Goal: Find specific page/section: Find specific page/section

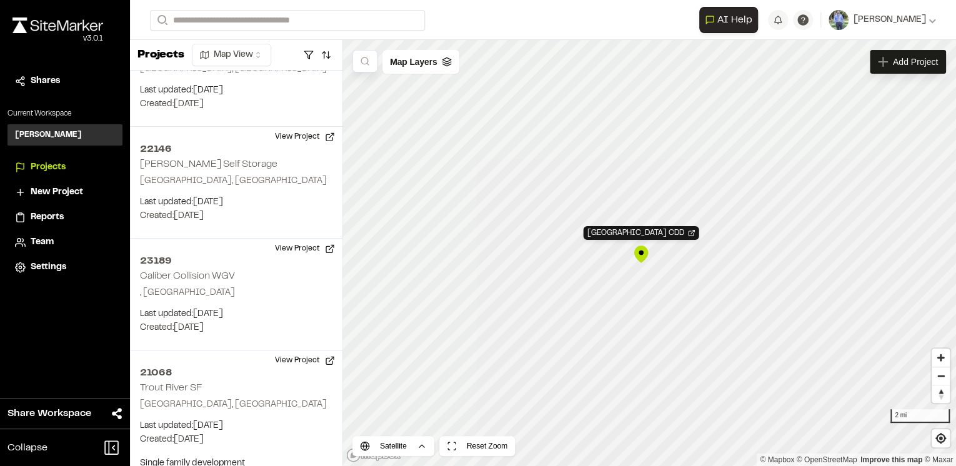
scroll to position [3683, 0]
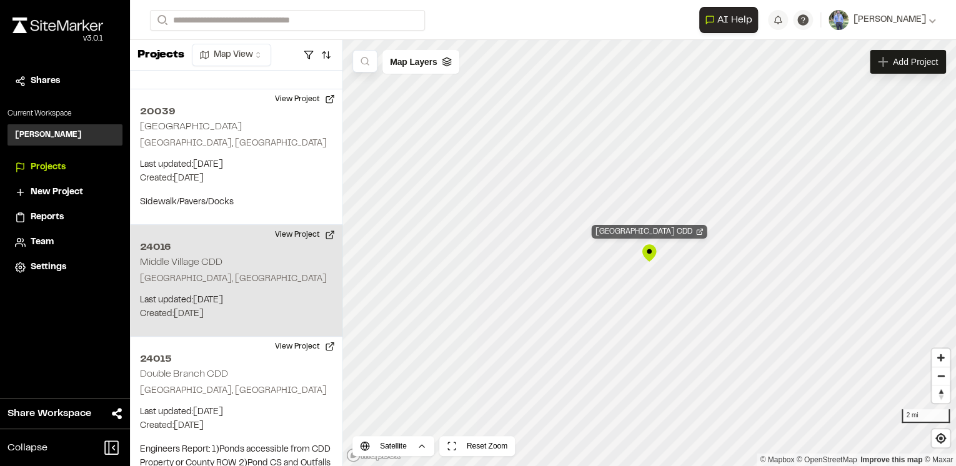
click at [655, 230] on div "24016 Middle Village CDD" at bounding box center [650, 232] width 116 height 14
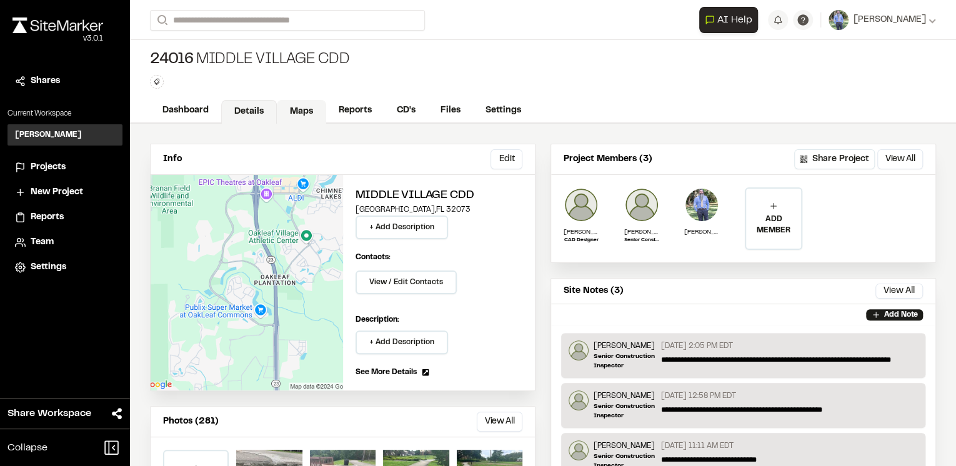
click at [297, 112] on link "Maps" at bounding box center [301, 112] width 49 height 24
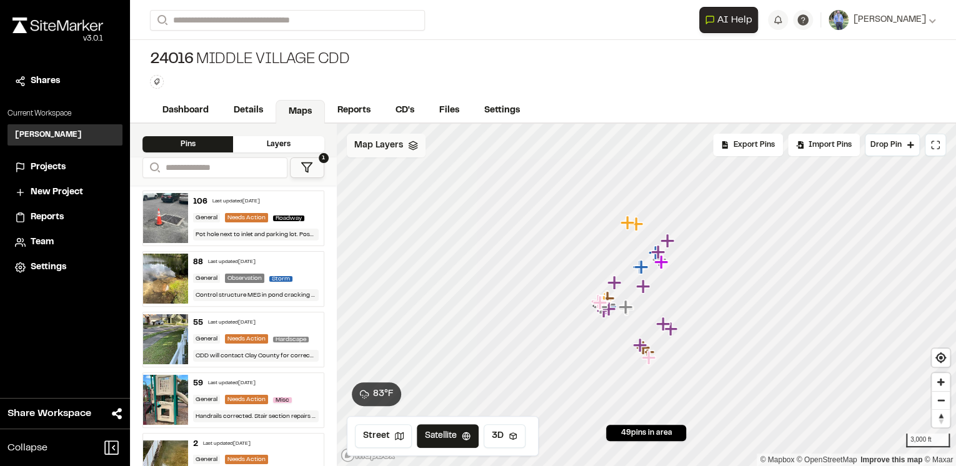
click at [415, 147] on icon at bounding box center [413, 146] width 10 height 10
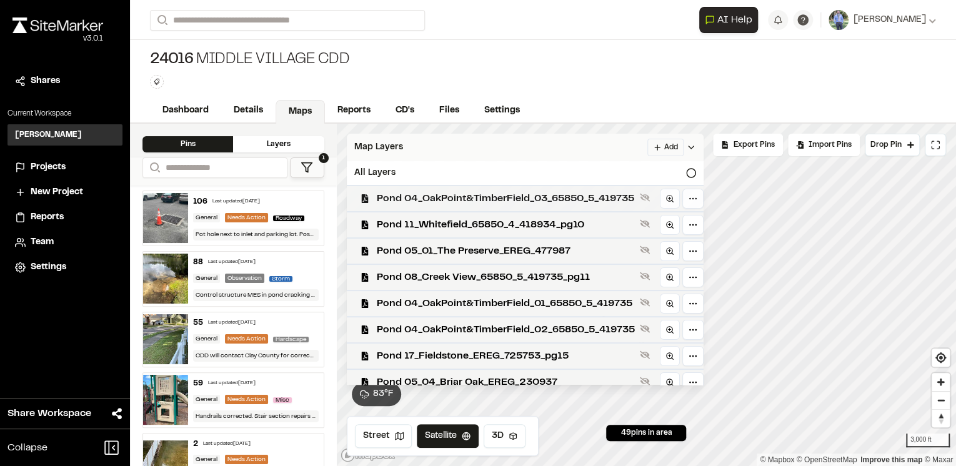
click at [465, 203] on span "Pond 04_OakPoint&TimberField_03_65850_5_419735" at bounding box center [506, 198] width 258 height 15
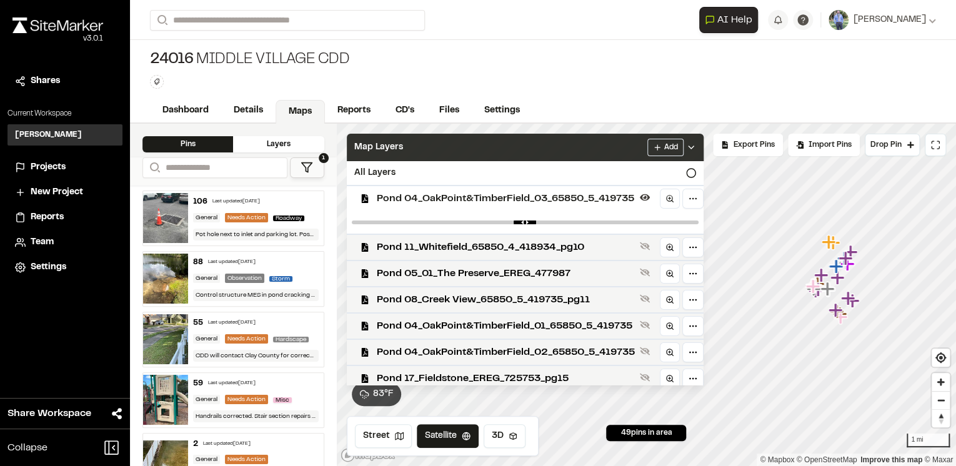
click at [500, 201] on span "Pond 04_OakPoint&TimberField_03_65850_5_419735" at bounding box center [506, 198] width 258 height 15
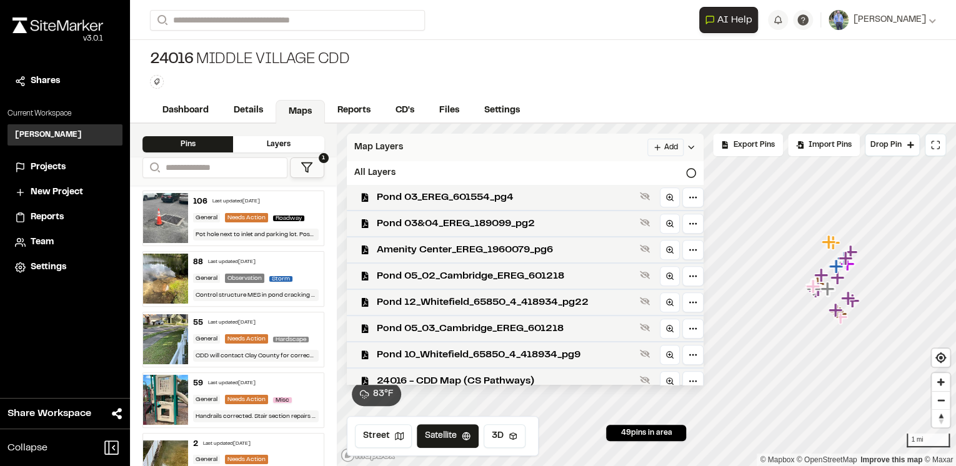
scroll to position [330, 0]
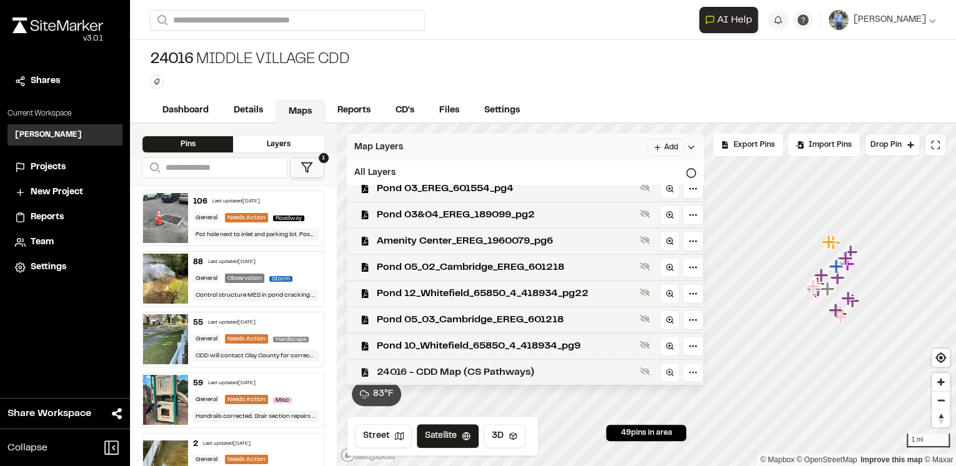
click at [467, 373] on span "24016 - CDD Map (CS Pathways)" at bounding box center [506, 372] width 258 height 15
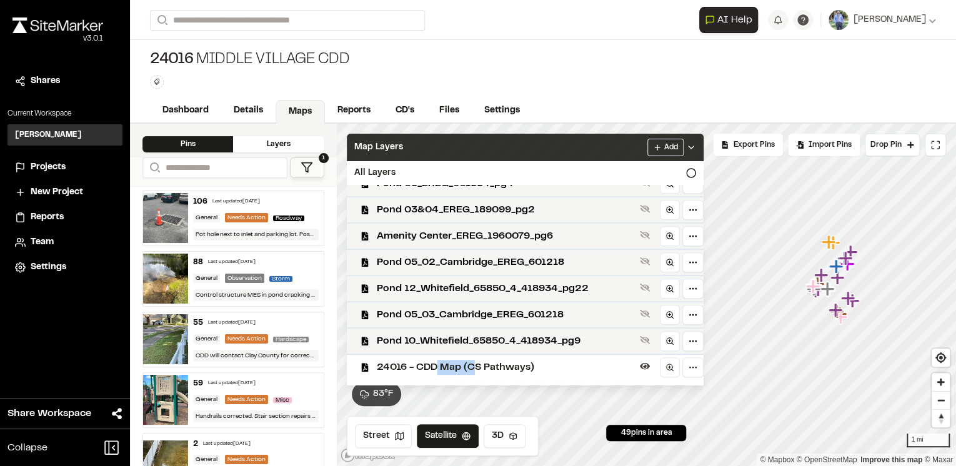
drag, startPoint x: 435, startPoint y: 369, endPoint x: 474, endPoint y: 372, distance: 38.9
click at [474, 372] on span "24016 - CDD Map (CS Pathways)" at bounding box center [506, 367] width 258 height 15
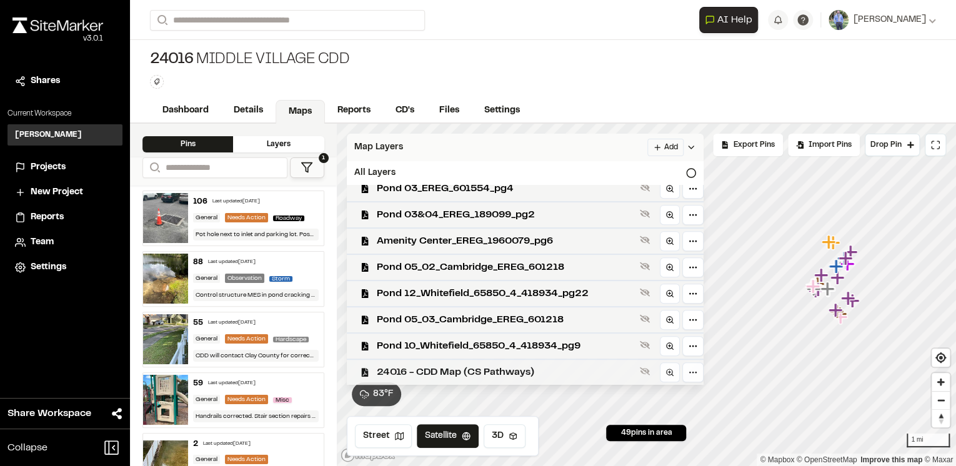
click at [422, 370] on span "24016 - CDD Map (CS Pathways)" at bounding box center [506, 372] width 258 height 15
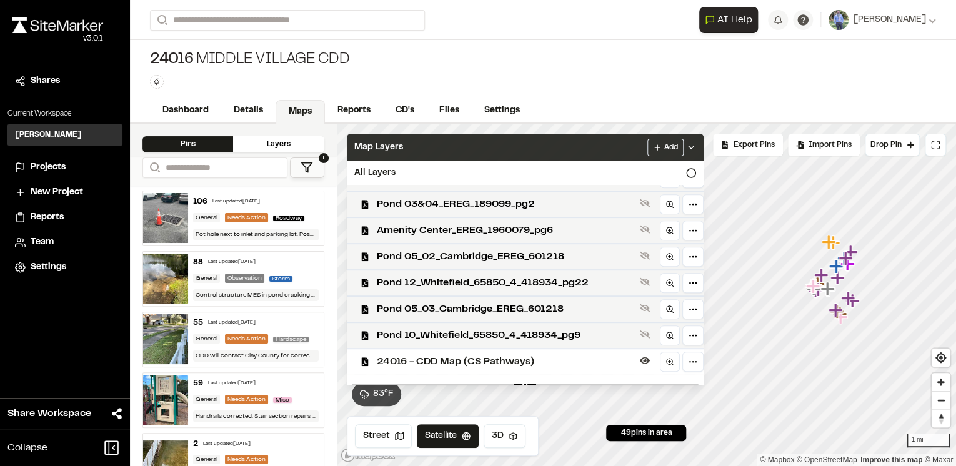
drag, startPoint x: 362, startPoint y: 370, endPoint x: 367, endPoint y: 375, distance: 7.1
click at [367, 375] on div "Pond 04_OakPoint&TimberField_03_65850_5_419735 Pond 11_Whitefield_65850_4_41893…" at bounding box center [525, 285] width 357 height 200
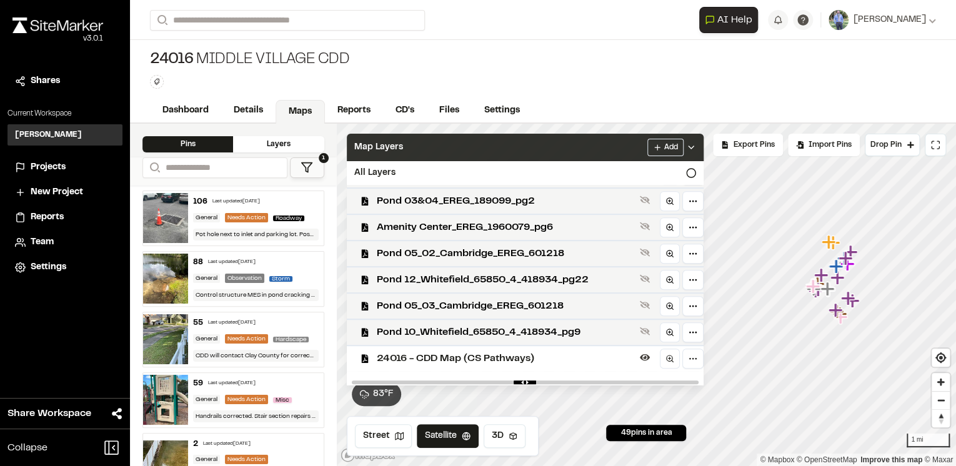
click at [365, 368] on div "24016 - CDD Map (CS Pathways)" at bounding box center [520, 358] width 367 height 26
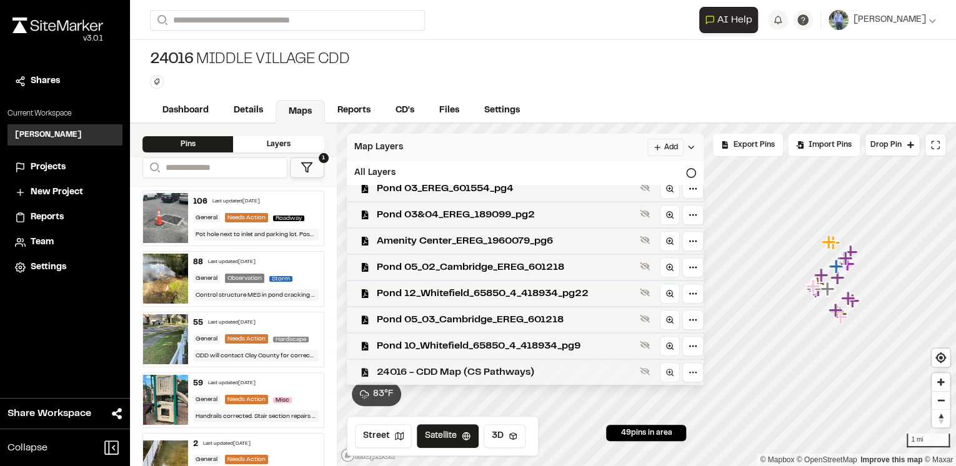
click at [385, 367] on span "24016 - CDD Map (CS Pathways)" at bounding box center [506, 372] width 258 height 15
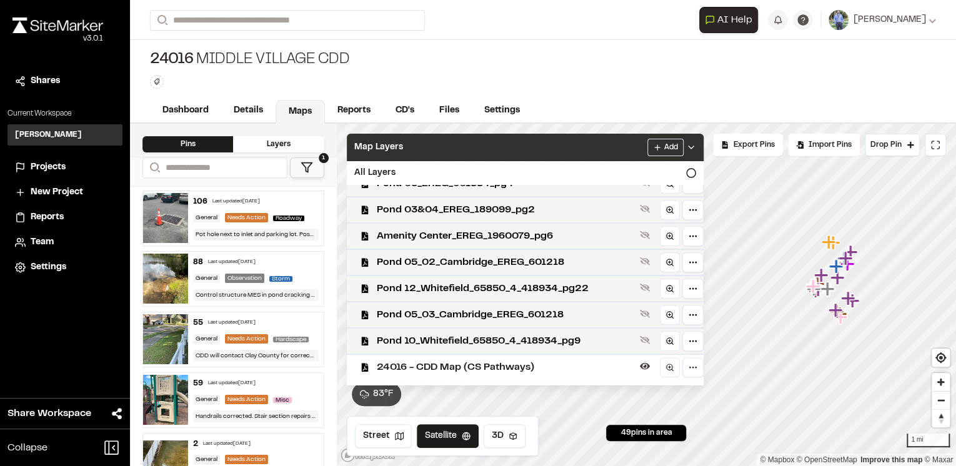
scroll to position [339, 0]
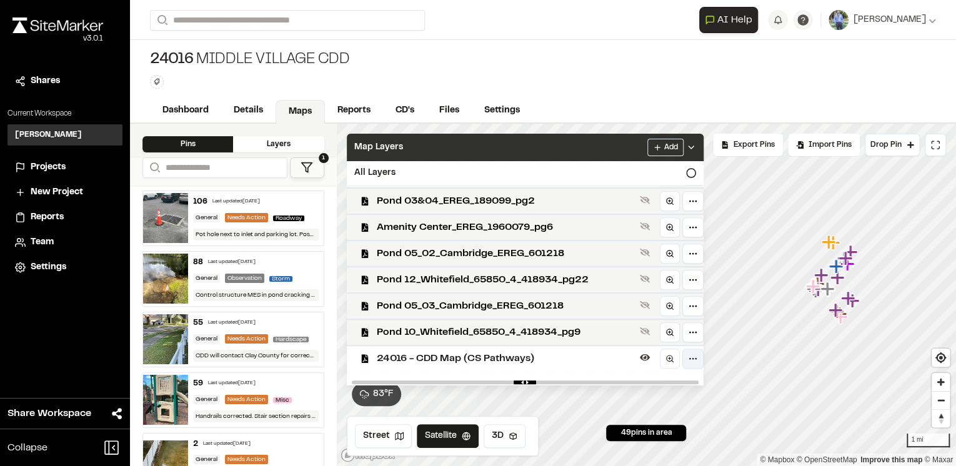
click at [691, 362] on html "**********" at bounding box center [478, 233] width 956 height 466
click at [550, 369] on html "**********" at bounding box center [478, 233] width 956 height 466
click at [695, 147] on icon at bounding box center [691, 147] width 10 height 10
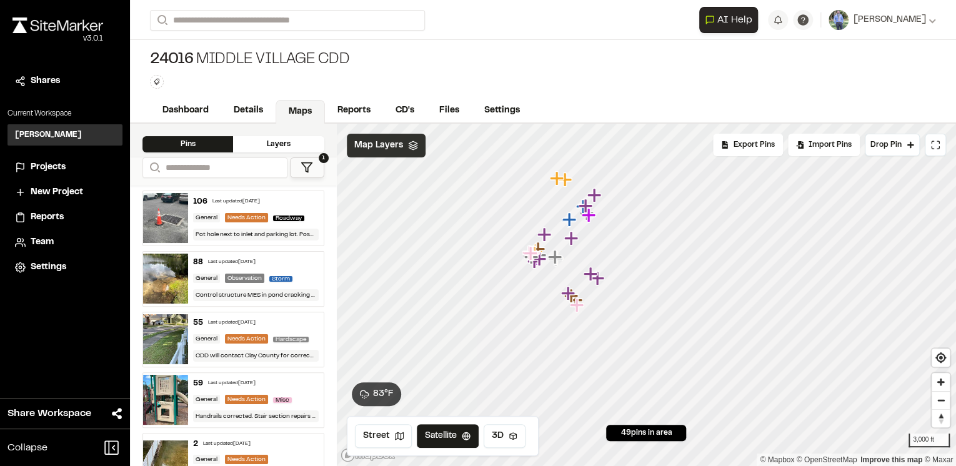
click at [410, 146] on icon at bounding box center [413, 146] width 10 height 10
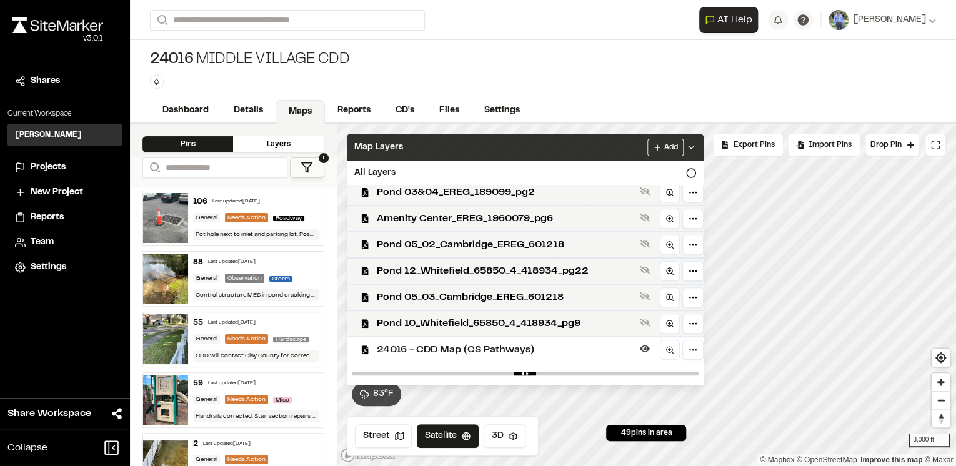
scroll to position [352, 0]
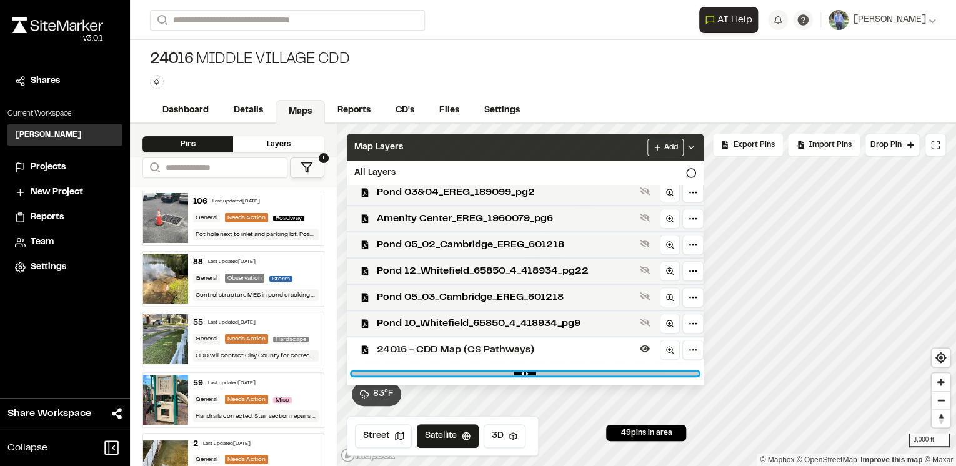
drag, startPoint x: 688, startPoint y: 374, endPoint x: 460, endPoint y: 368, distance: 228.1
type input "***"
click at [460, 372] on input "range" at bounding box center [525, 374] width 347 height 4
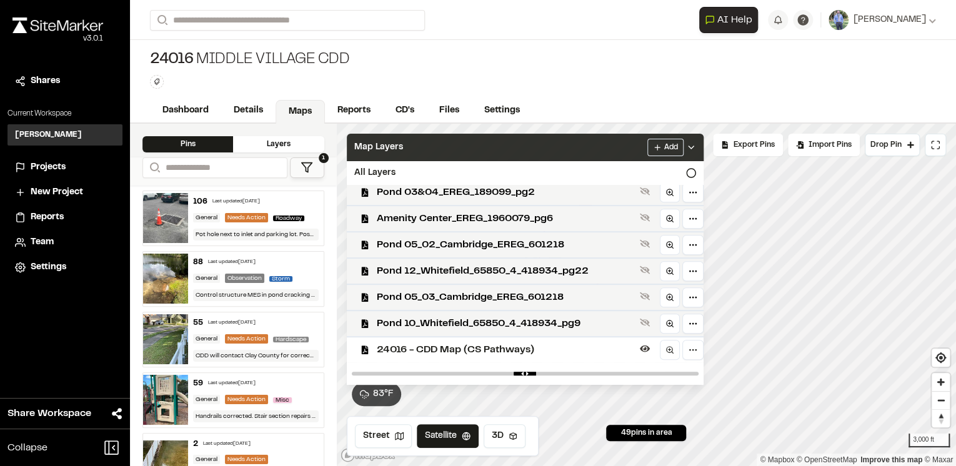
click at [693, 147] on polyline at bounding box center [690, 147] width 5 height 2
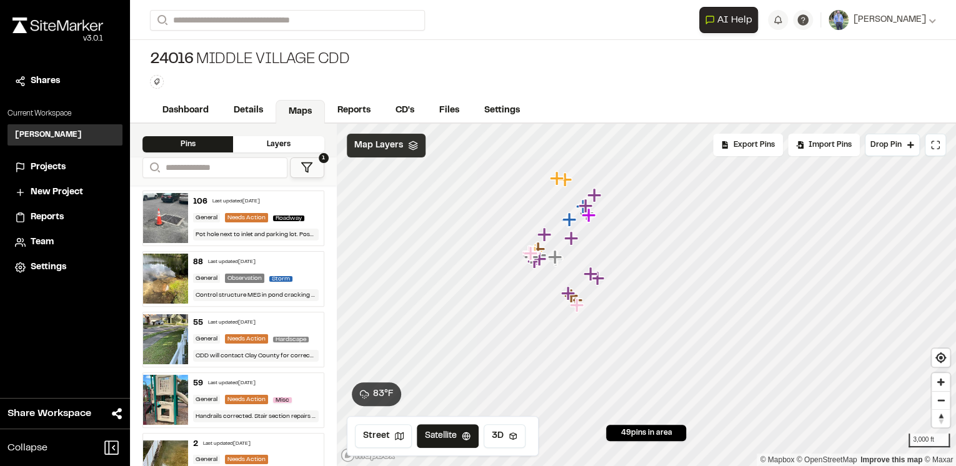
scroll to position [0, 0]
